Goal: Obtain resource: Download file/media

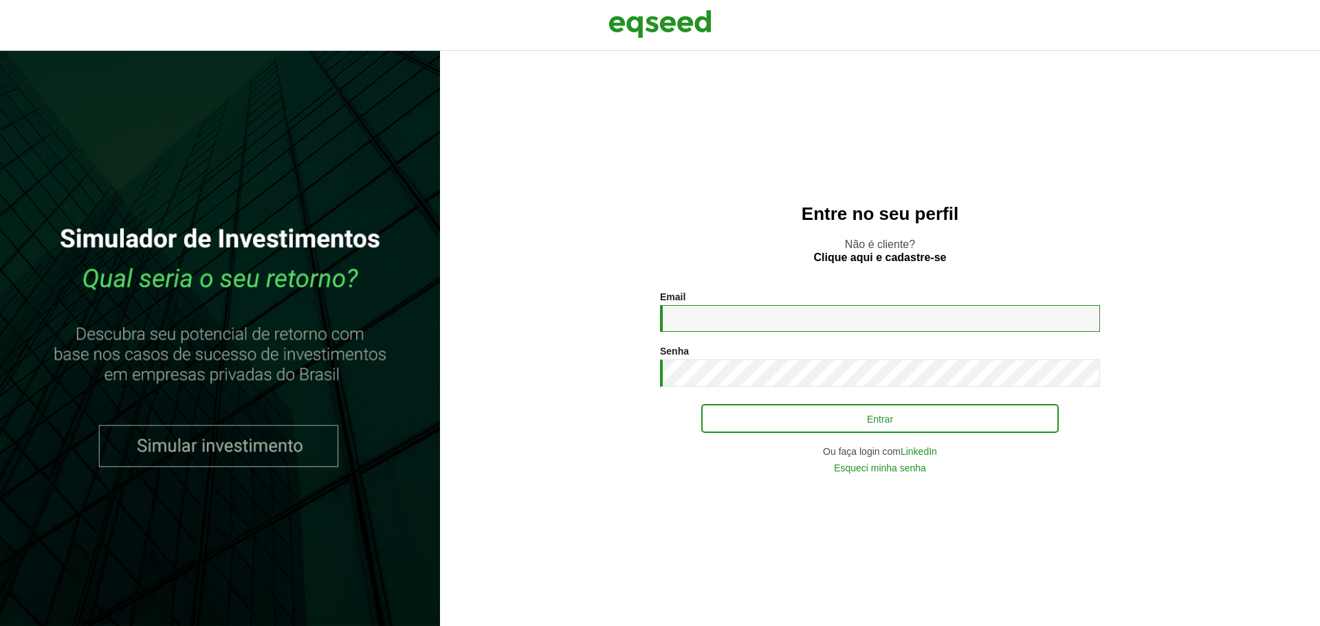
type input "**********"
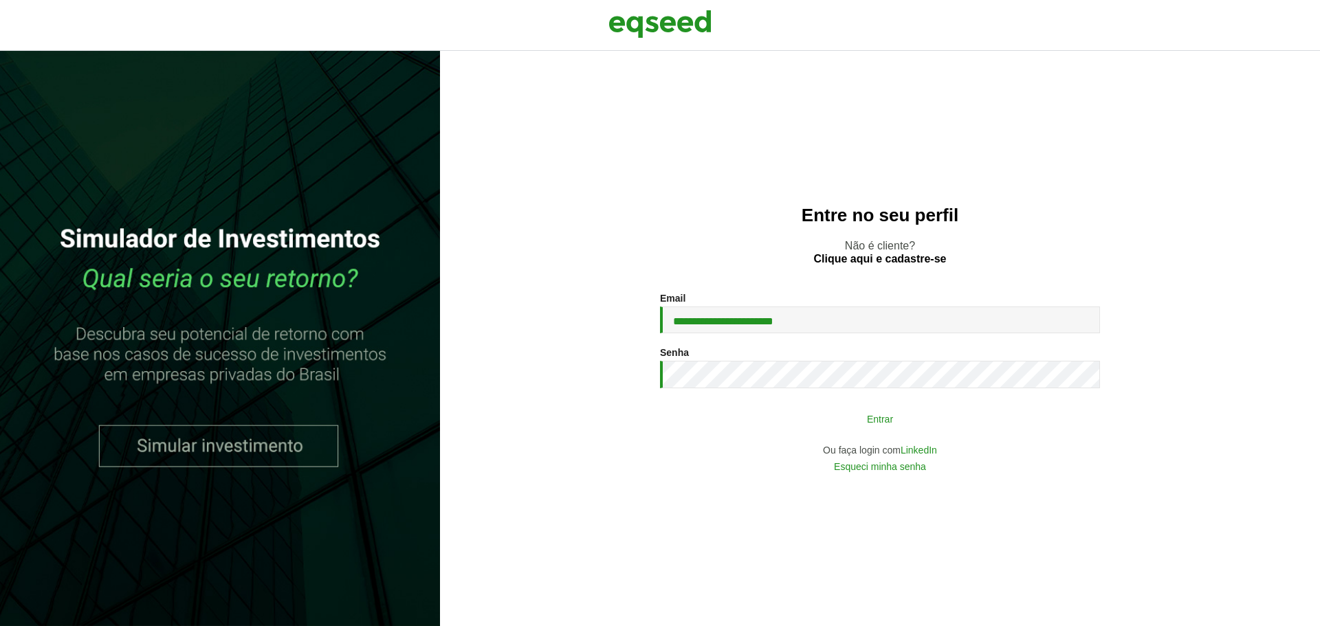
click at [775, 419] on button "Entrar" at bounding box center [879, 419] width 357 height 26
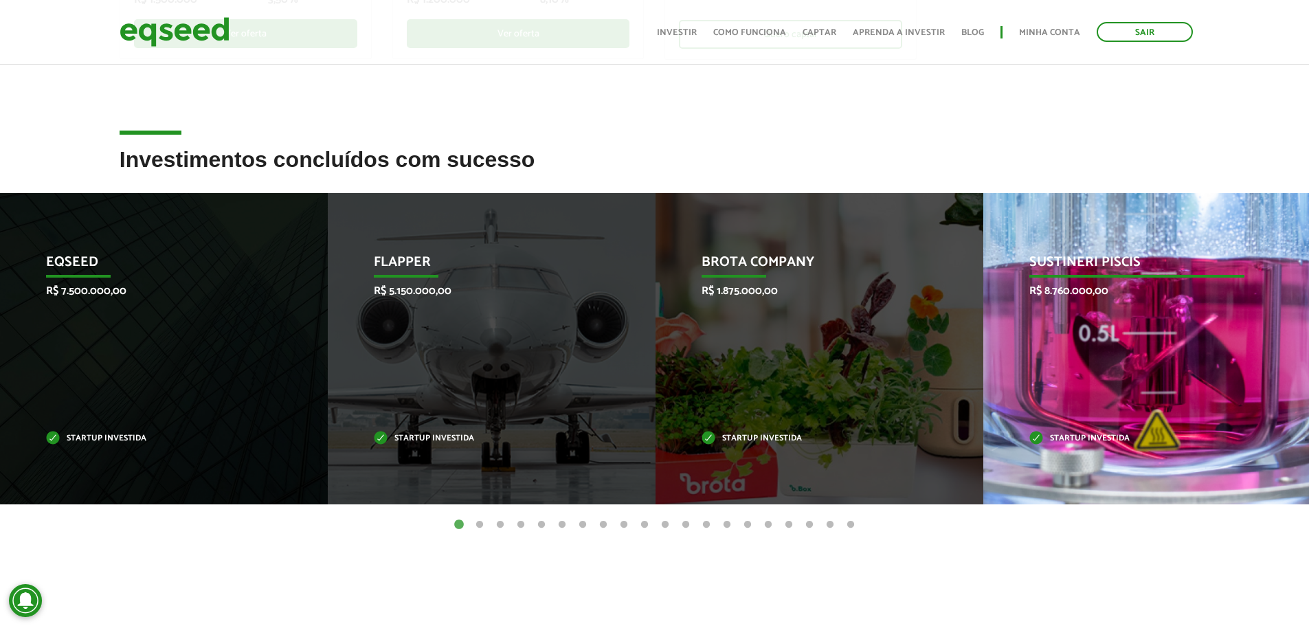
scroll to position [481, 0]
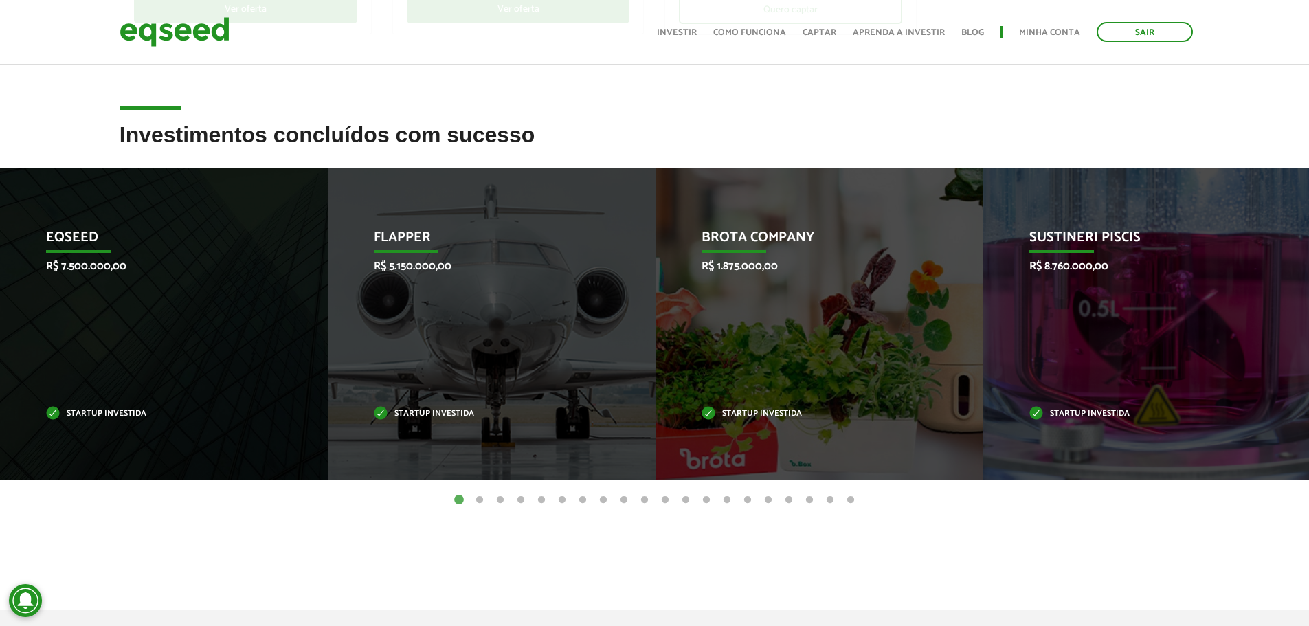
click at [480, 498] on button "2" at bounding box center [480, 501] width 14 height 14
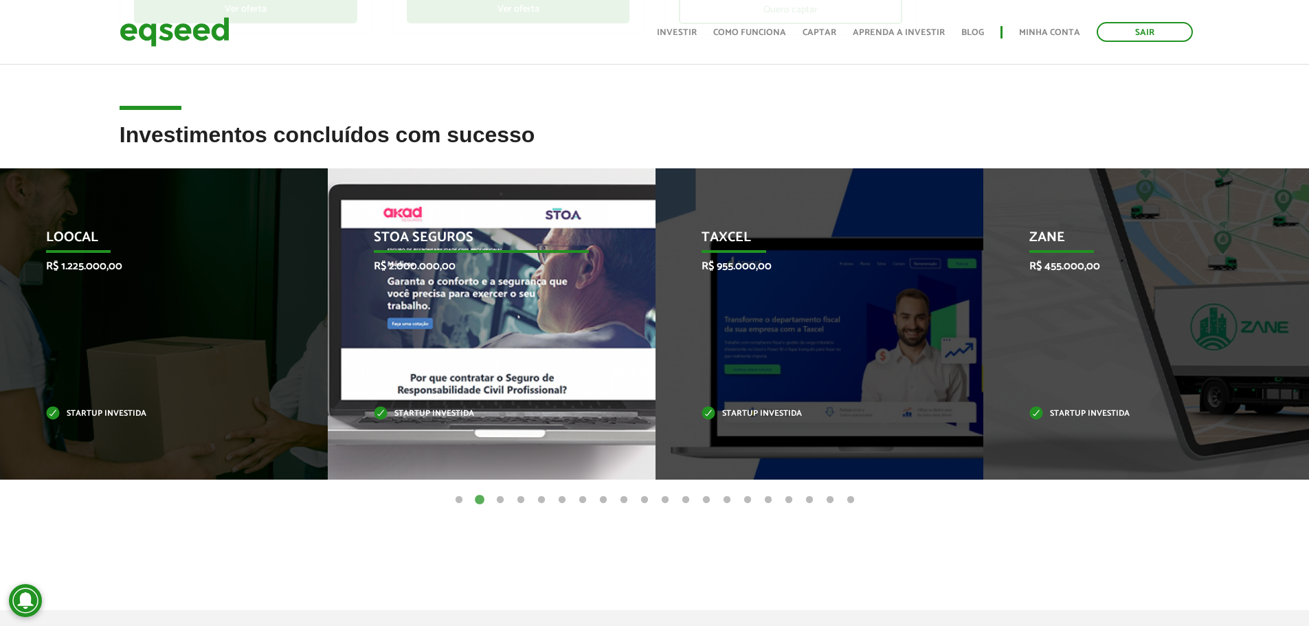
click at [430, 236] on p "STOA Seguros" at bounding box center [481, 241] width 215 height 23
click at [397, 410] on p "Startup investida" at bounding box center [481, 414] width 215 height 8
click at [398, 416] on p "Startup investida" at bounding box center [481, 414] width 215 height 8
click at [494, 313] on div "STOA Seguros R$ 2.000.000,00 Startup investida" at bounding box center [481, 323] width 307 height 311
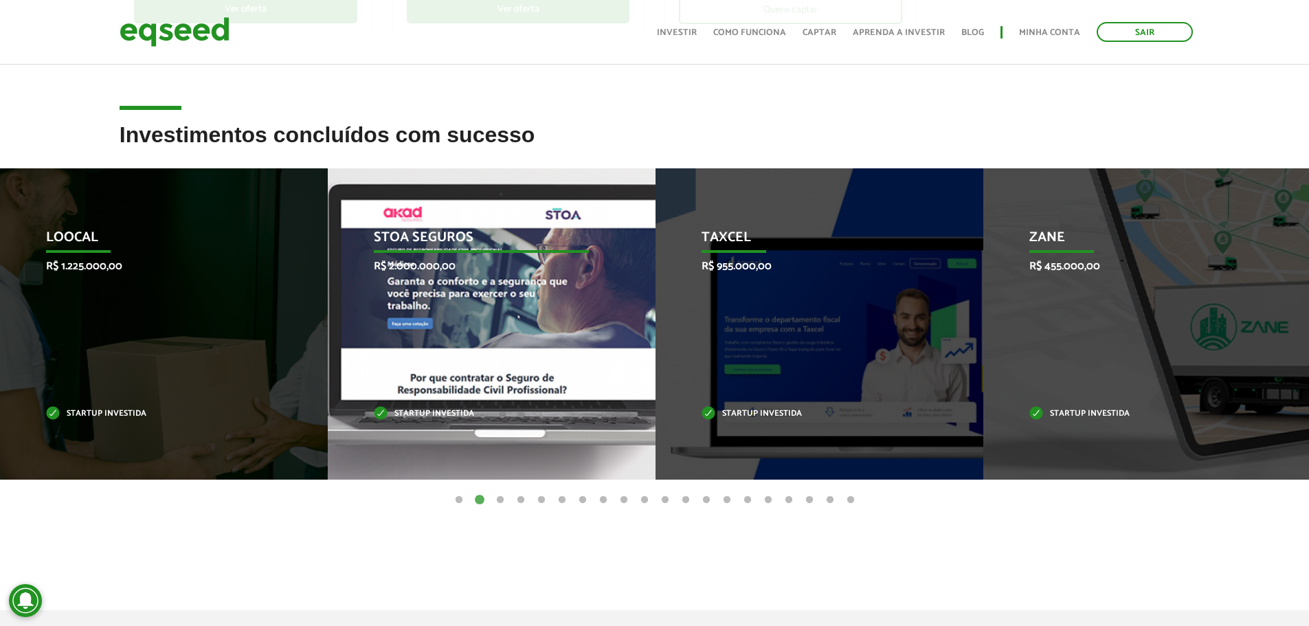
click at [471, 239] on p "STOA Seguros" at bounding box center [481, 241] width 215 height 23
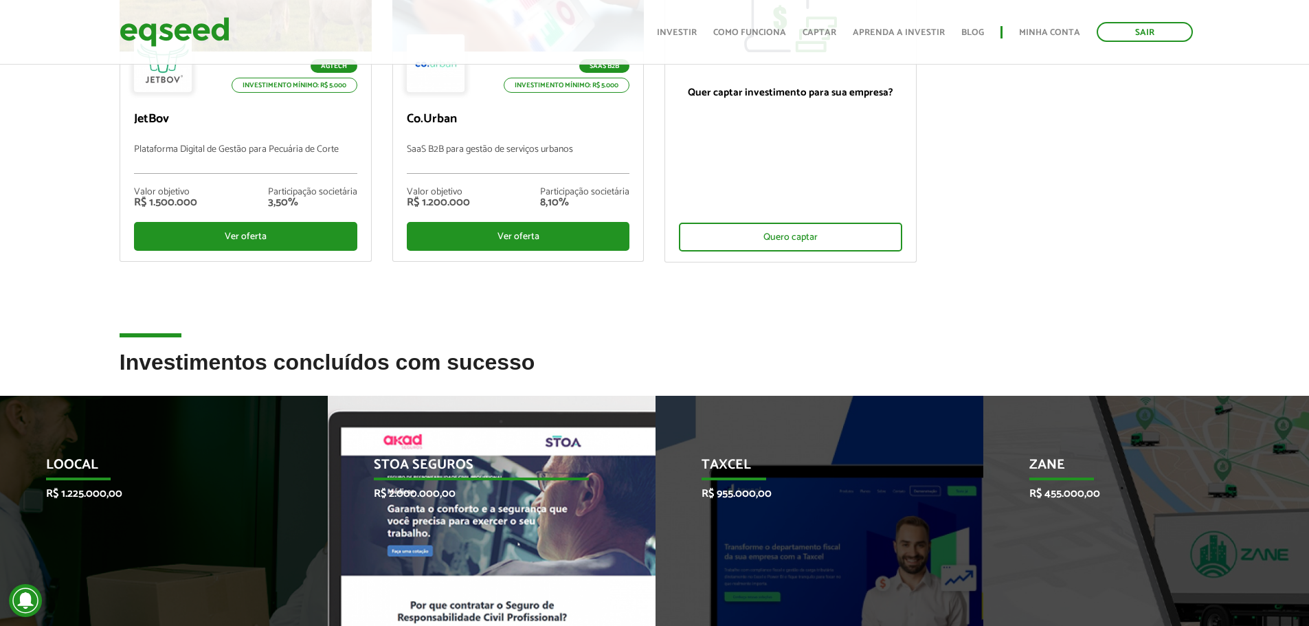
scroll to position [0, 0]
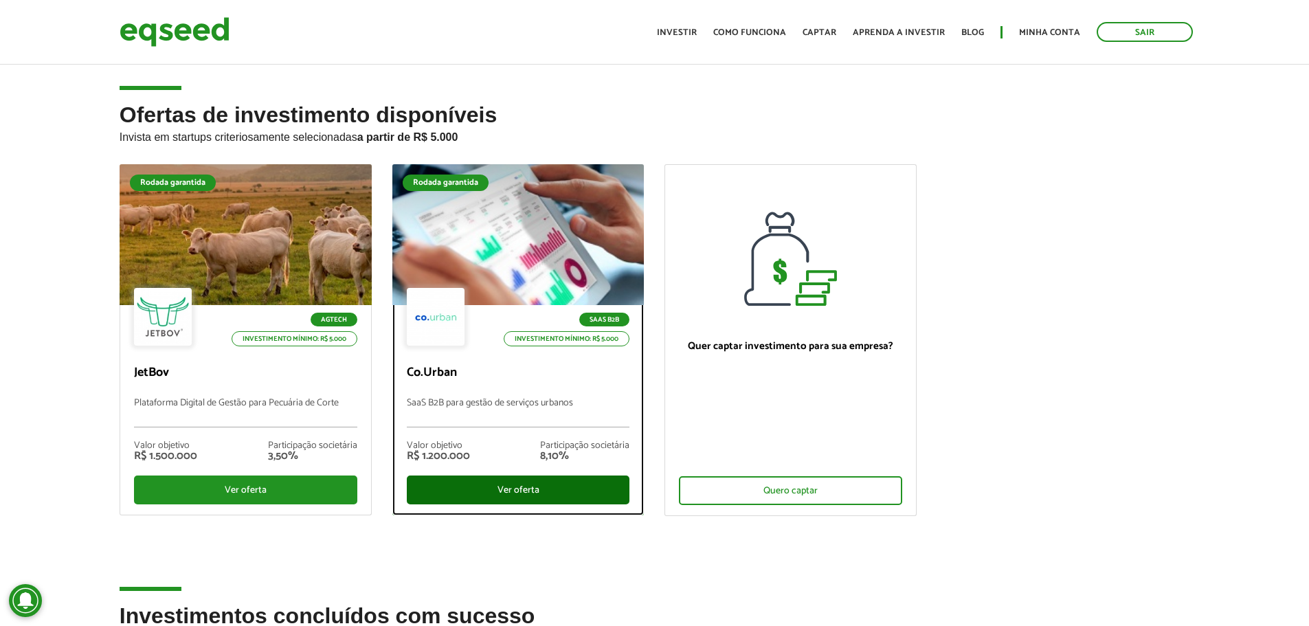
click at [485, 495] on div "Ver oferta" at bounding box center [518, 490] width 223 height 29
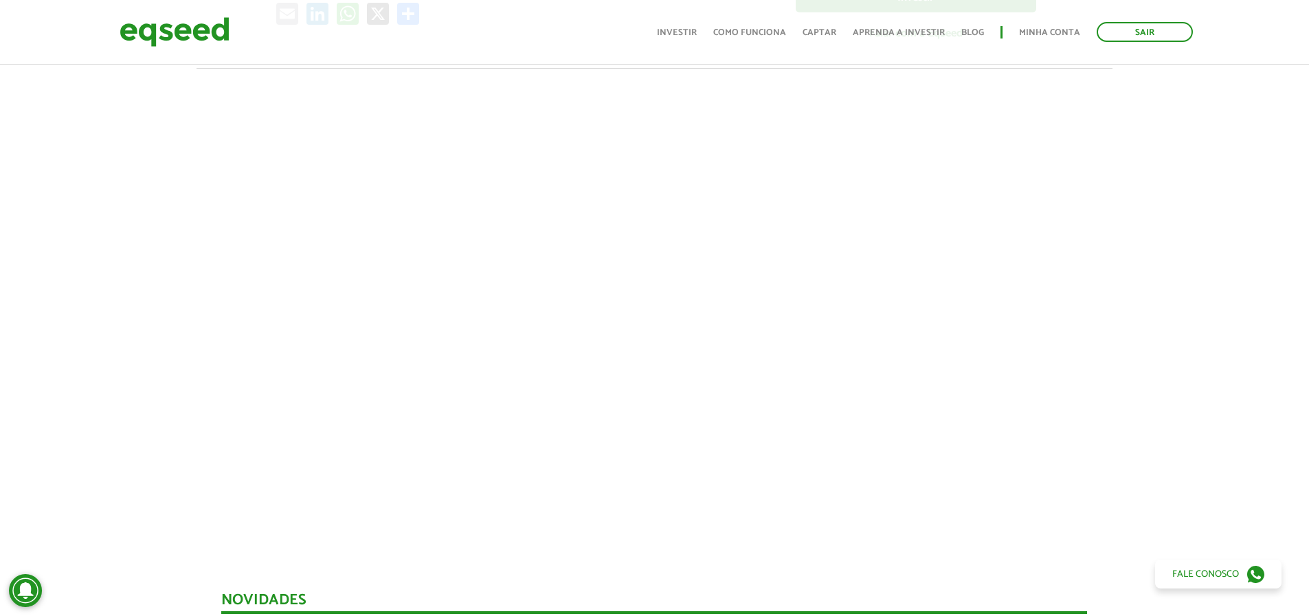
scroll to position [412, 0]
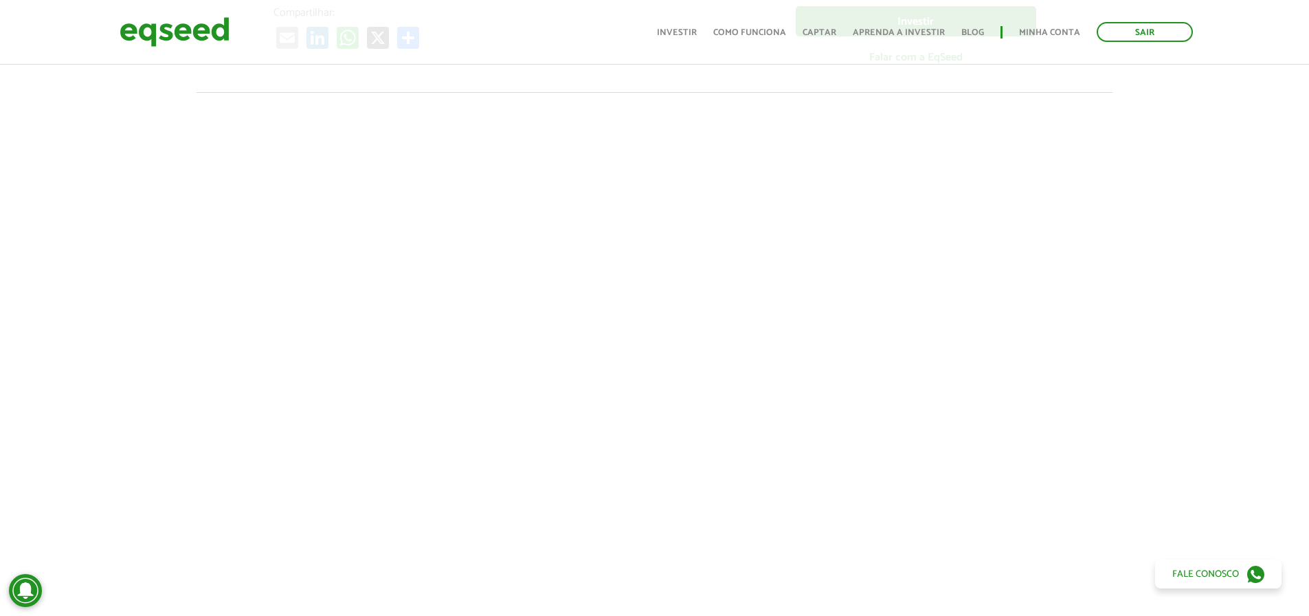
click at [133, 191] on div at bounding box center [654, 326] width 1309 height 469
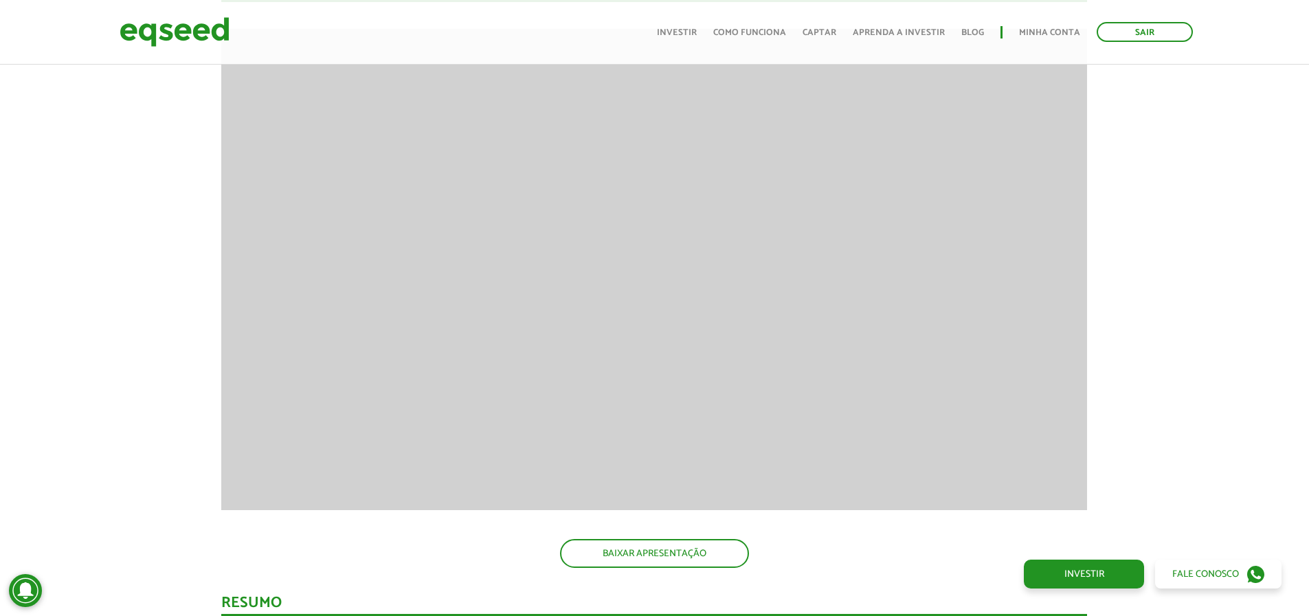
scroll to position [1306, 0]
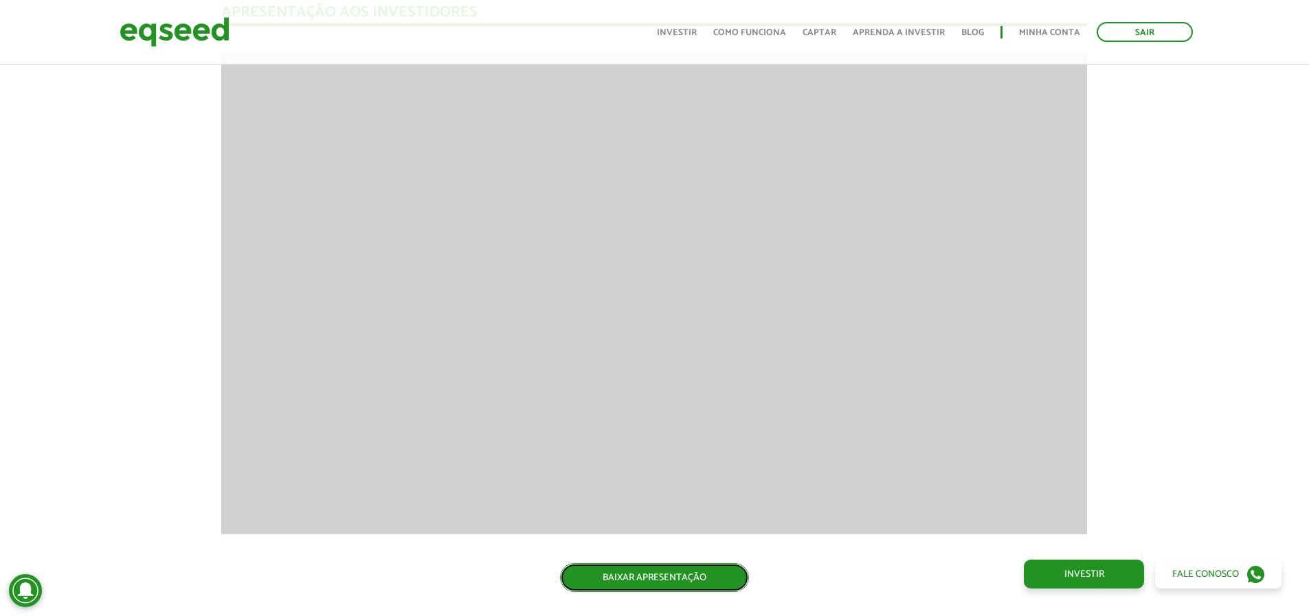
click at [567, 565] on link "BAIXAR APRESENTAÇÃO" at bounding box center [654, 577] width 189 height 29
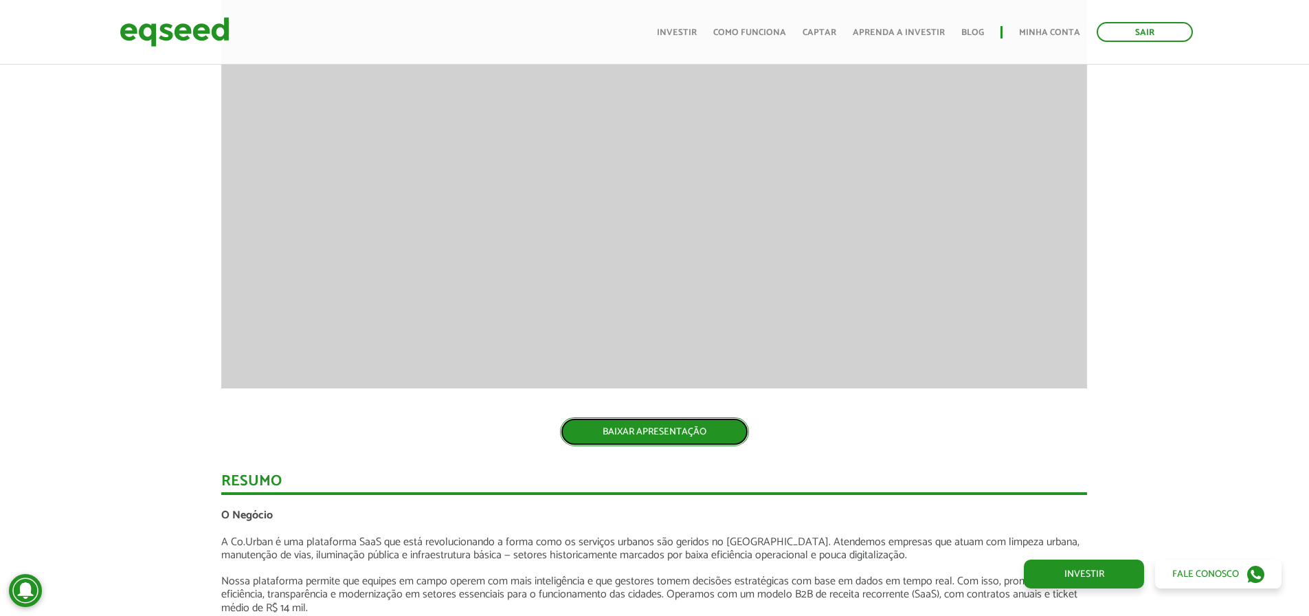
scroll to position [1718, 0]
